Goal: Information Seeking & Learning: Learn about a topic

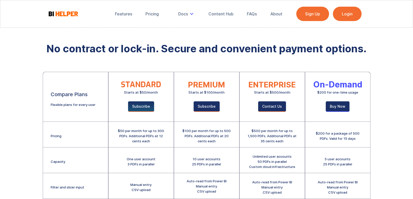
click at [147, 106] on link "Subscribe" at bounding box center [141, 106] width 26 height 11
click at [153, 13] on div "Pricing" at bounding box center [152, 13] width 13 height 5
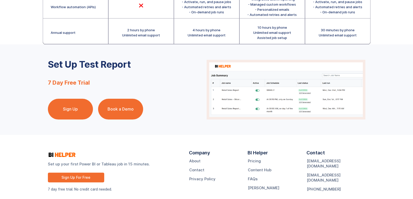
scroll to position [266, 0]
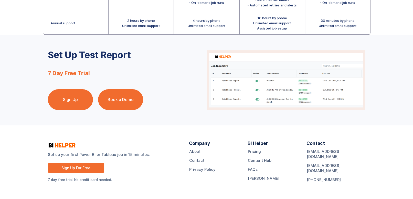
click at [86, 101] on link "Sign Up" at bounding box center [70, 99] width 45 height 21
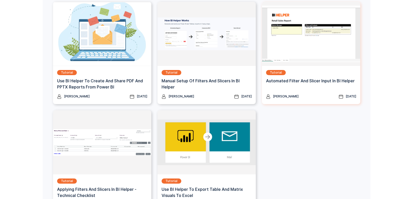
scroll to position [80, 0]
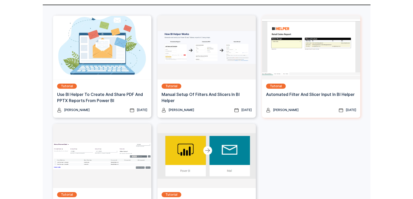
click at [319, 93] on h3 "Automated Filter and Slicer Input in BI Helper" at bounding box center [310, 94] width 89 height 6
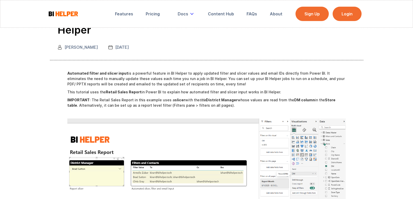
scroll to position [53, 0]
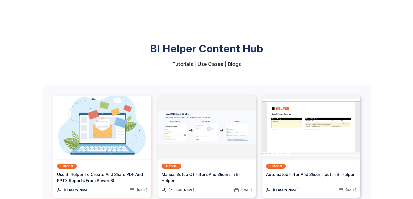
scroll to position [80, 0]
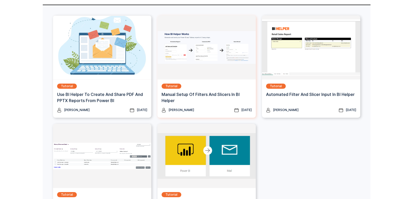
click at [201, 67] on img at bounding box center [207, 47] width 98 height 64
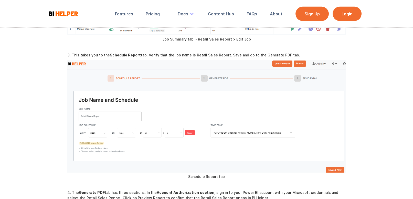
scroll to position [293, 0]
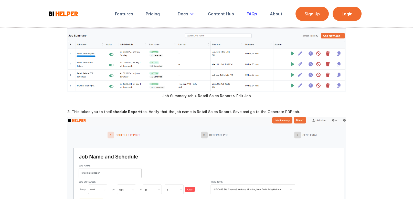
click at [251, 17] on link "FAQs" at bounding box center [252, 13] width 18 height 11
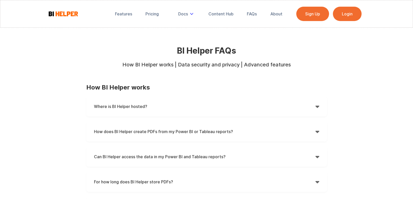
click at [292, 133] on h4 "How does BI Helper create PDFs from my Power BI or Tableau reports?" at bounding box center [205, 132] width 222 height 8
